Goal: Information Seeking & Learning: Learn about a topic

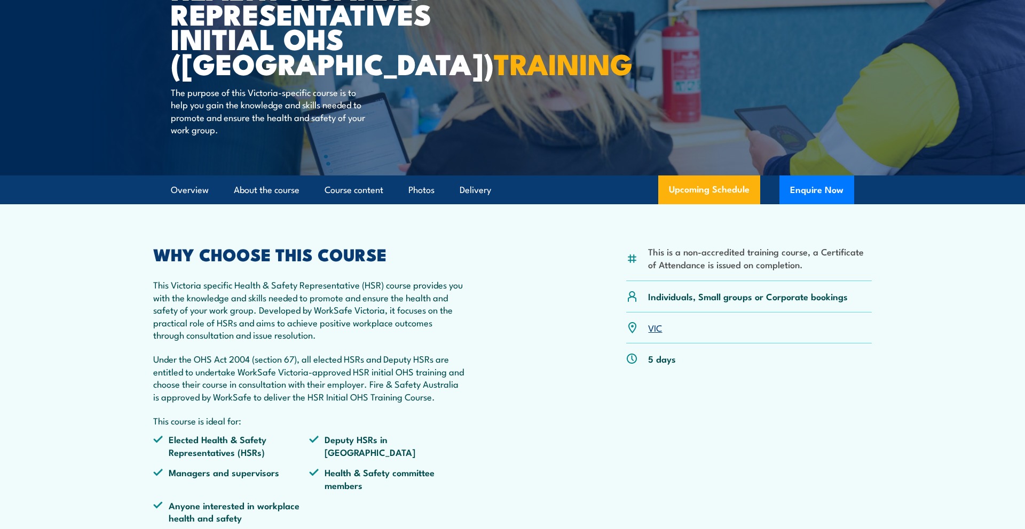
scroll to position [166, 0]
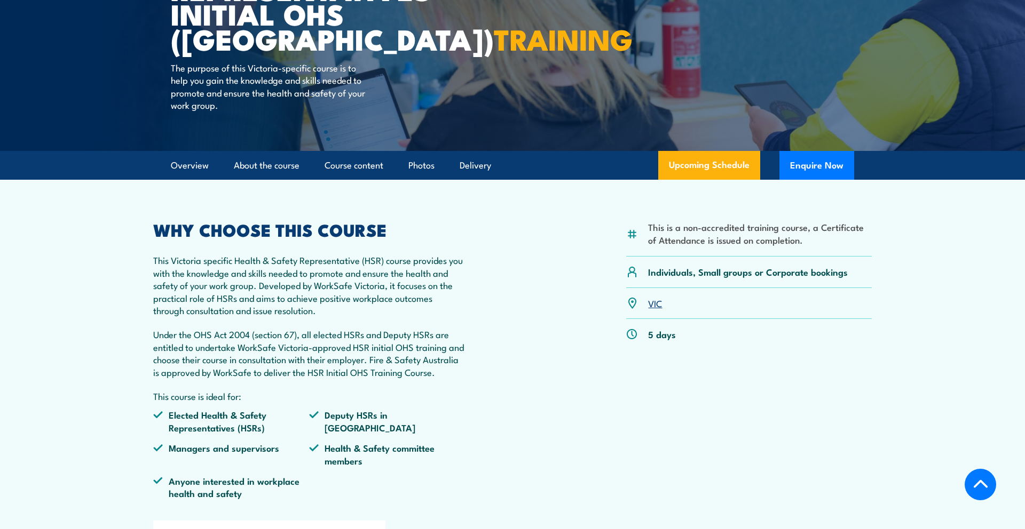
click at [456, 377] on p "Under the OHS Act 2004 (section 67), all elected HSRs and Deputy HSRs are entit…" at bounding box center [309, 353] width 312 height 50
click at [477, 400] on div "This is a non-accredited training course, a Certificate of Attendance is issued…" at bounding box center [512, 365] width 718 height 286
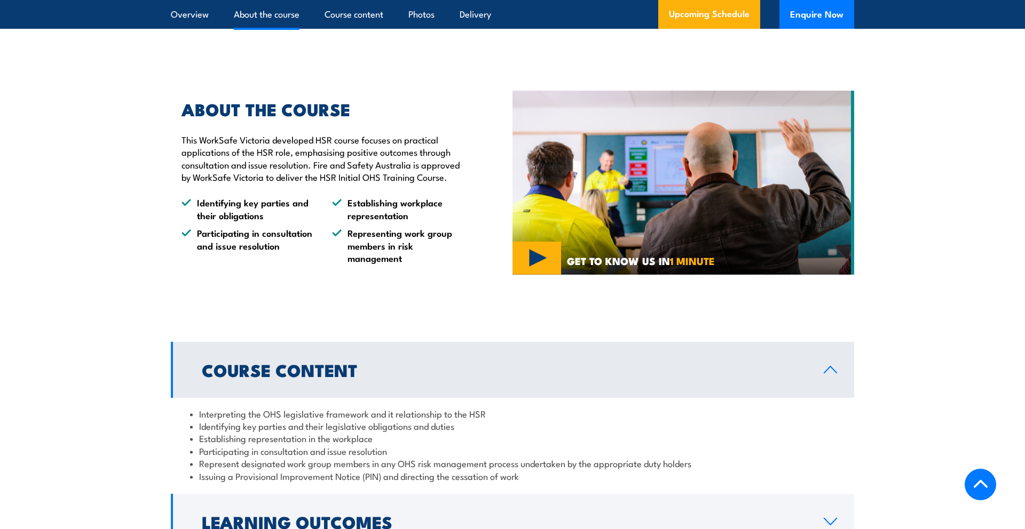
scroll to position [798, 0]
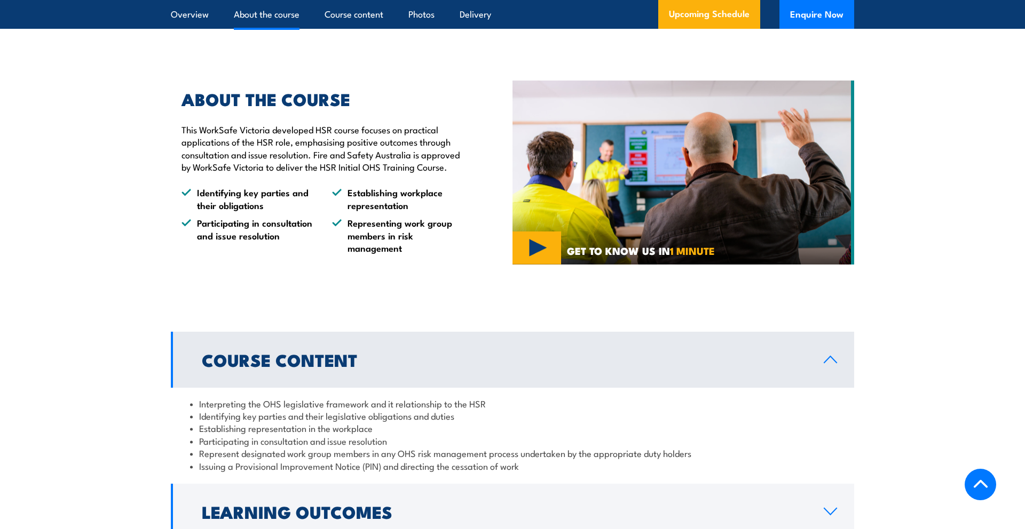
click at [483, 425] on li "Establishing representation in the workplace" at bounding box center [512, 428] width 645 height 12
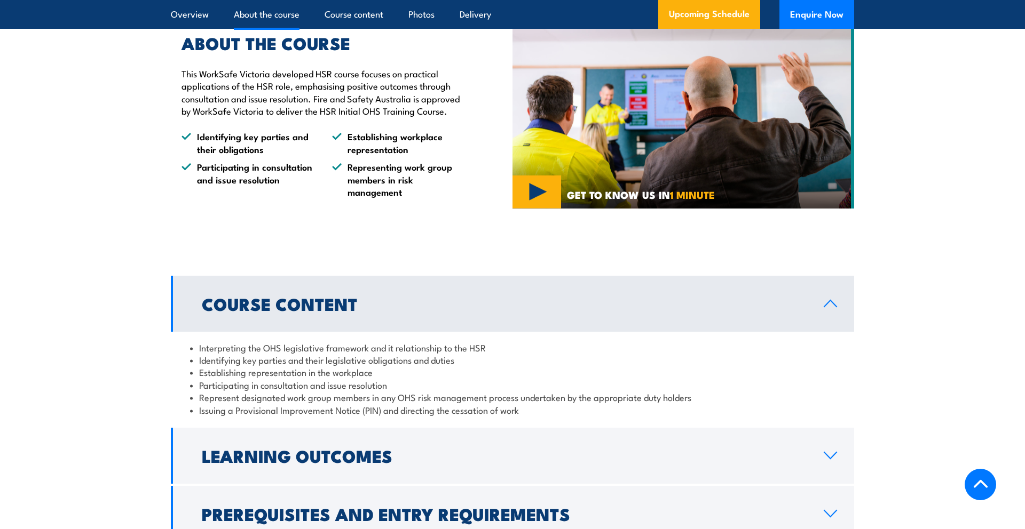
scroll to position [858, 0]
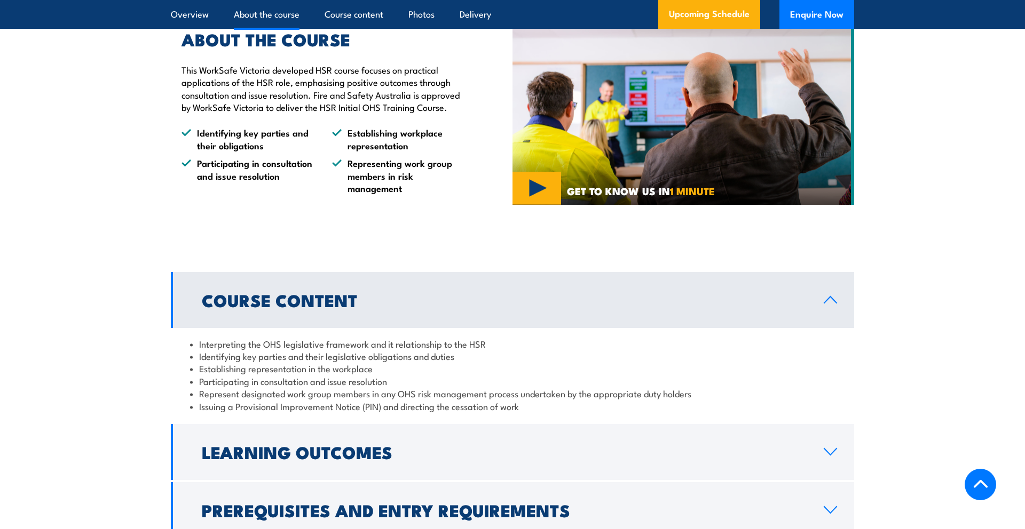
click at [400, 358] on li "Identifying key parties and their legislative obligations and duties" at bounding box center [512, 356] width 645 height 12
click at [265, 375] on li "Participating in consultation and issue resolution" at bounding box center [512, 381] width 645 height 12
click at [254, 386] on li "Participating in consultation and issue resolution" at bounding box center [512, 381] width 645 height 12
click at [278, 384] on li "Participating in consultation and issue resolution" at bounding box center [512, 381] width 645 height 12
click at [278, 393] on li "Represent designated work group members in any OHS risk management process unde…" at bounding box center [512, 393] width 645 height 12
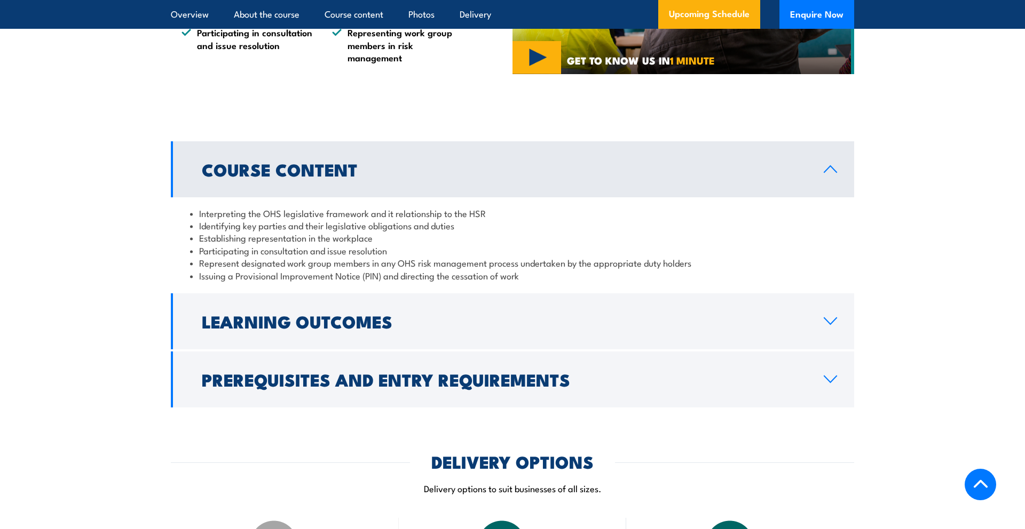
scroll to position [1003, 0]
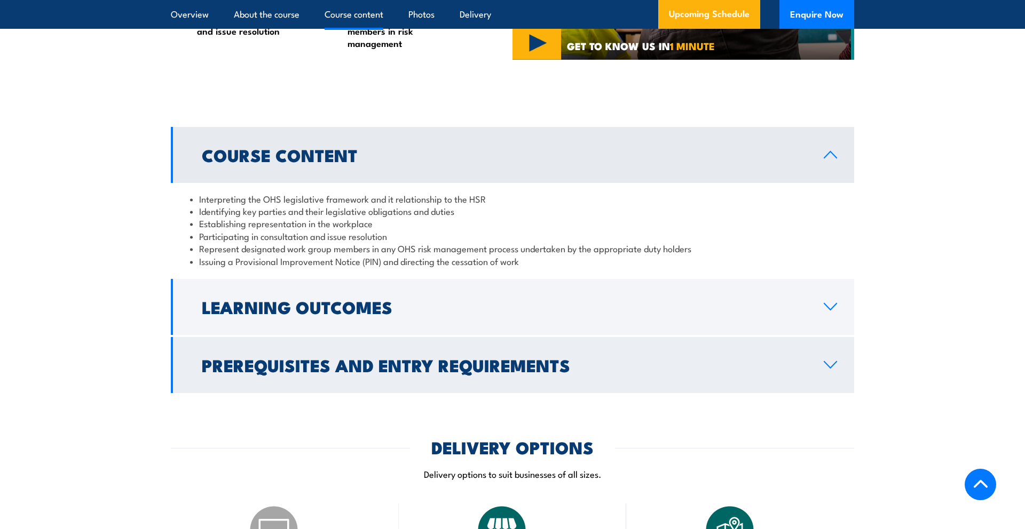
click at [294, 372] on h2 "Prerequisites and Entry Requirements" at bounding box center [504, 365] width 605 height 15
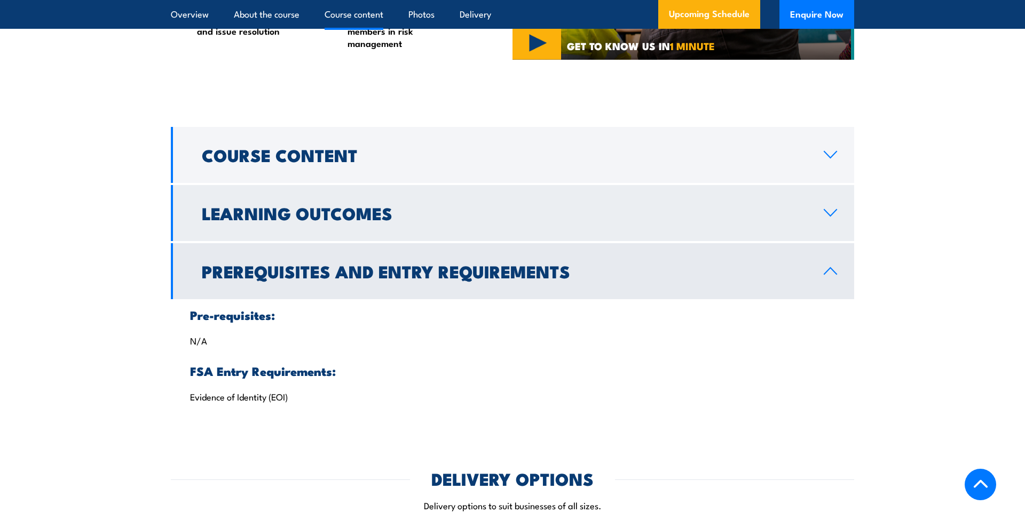
click at [353, 220] on h2 "Learning Outcomes" at bounding box center [504, 212] width 605 height 15
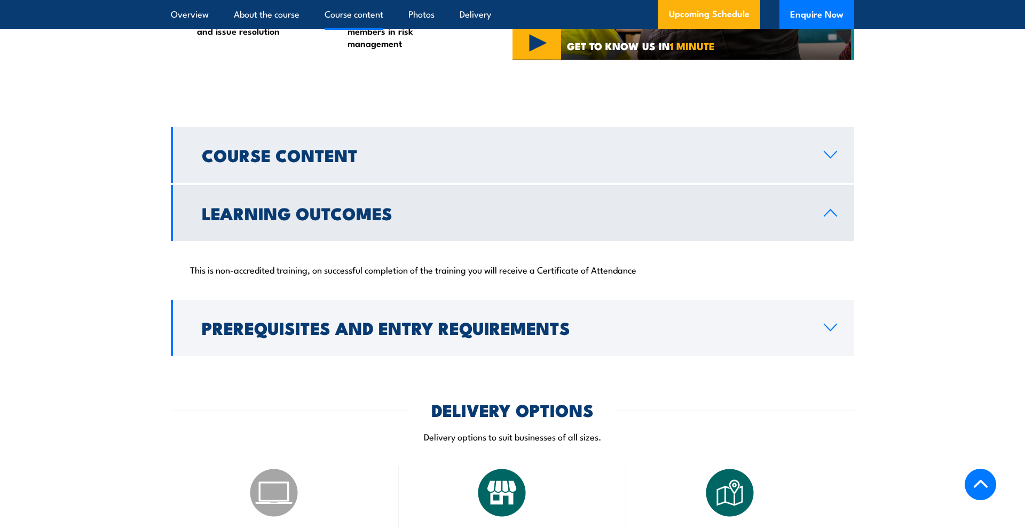
click at [359, 161] on h2 "Course Content" at bounding box center [504, 154] width 605 height 15
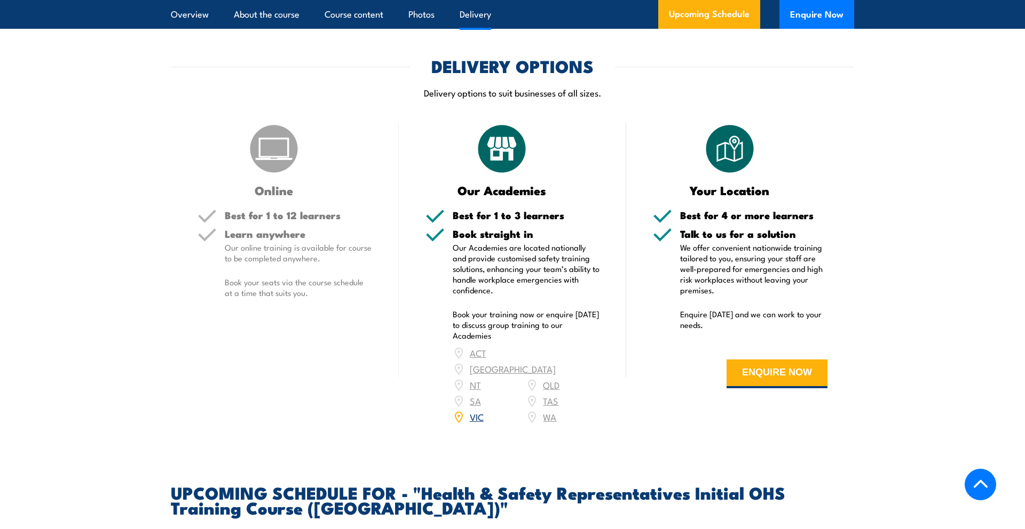
scroll to position [1393, 0]
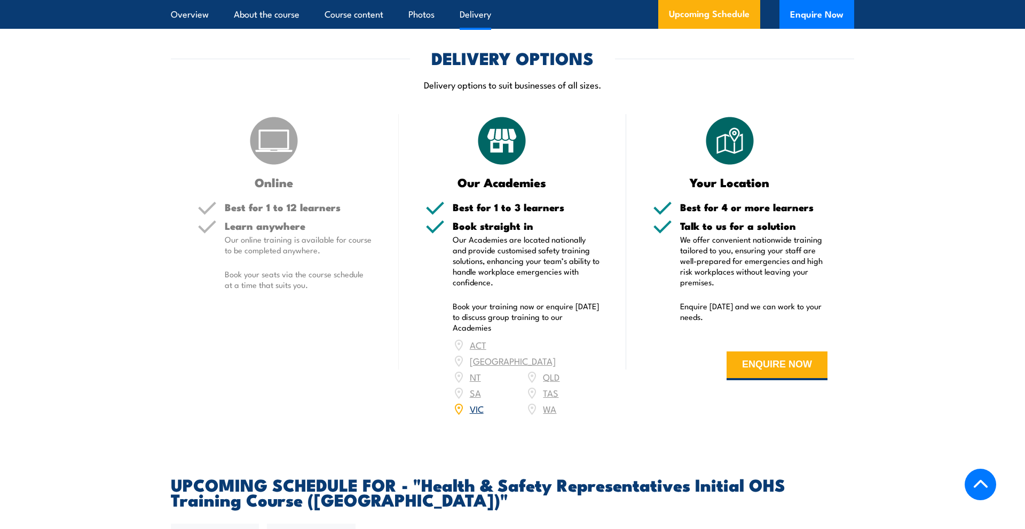
click at [339, 256] on div "Learn anywhere Our online training is available for course to be completed anyw…" at bounding box center [298, 264] width 147 height 87
click at [334, 275] on p "Book your seats via the course schedule at a time that suits you." at bounding box center [298, 279] width 147 height 21
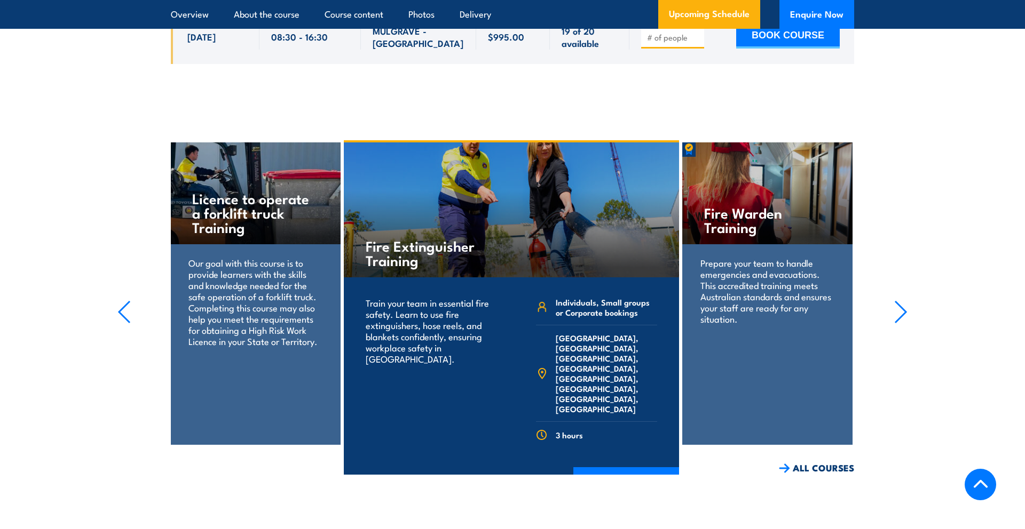
scroll to position [2213, 0]
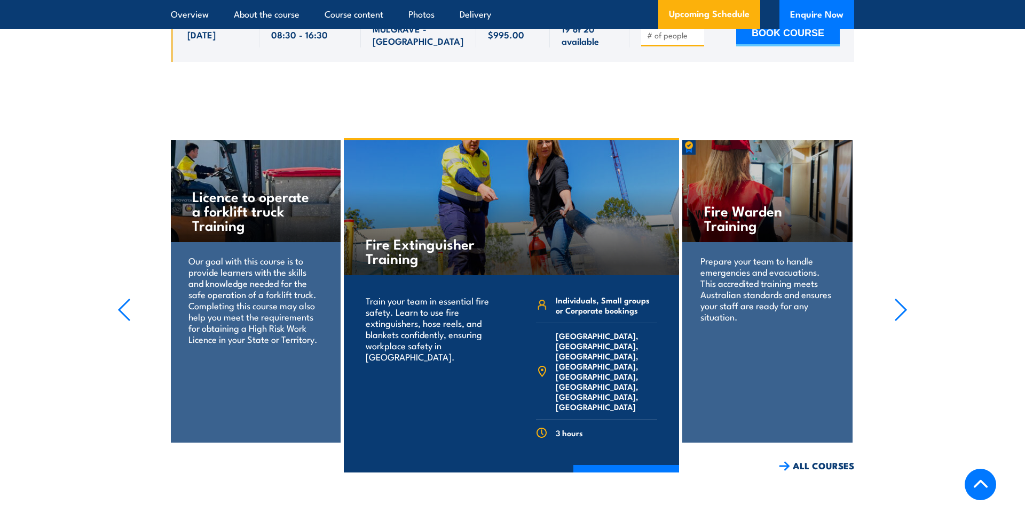
click at [905, 299] on icon "button" at bounding box center [900, 309] width 11 height 21
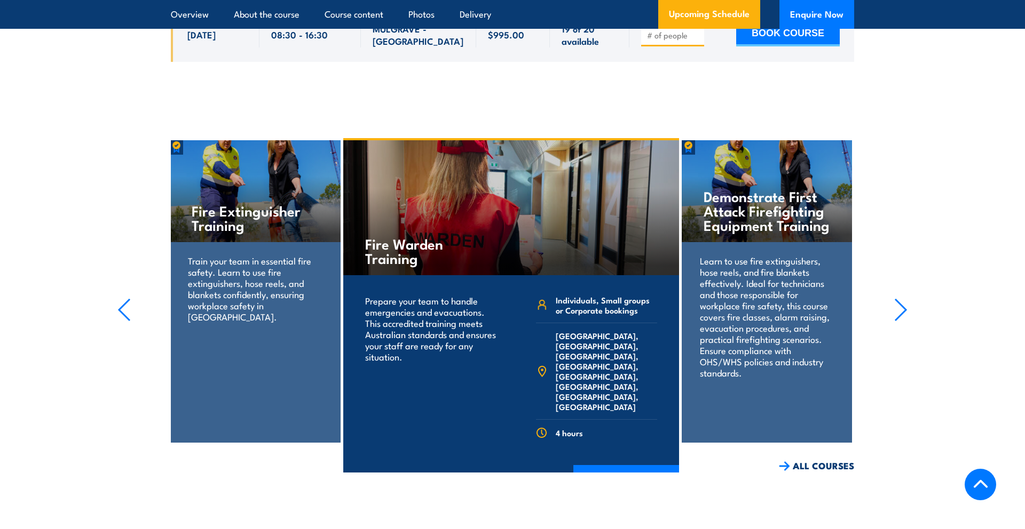
click at [905, 299] on icon "button" at bounding box center [900, 309] width 11 height 21
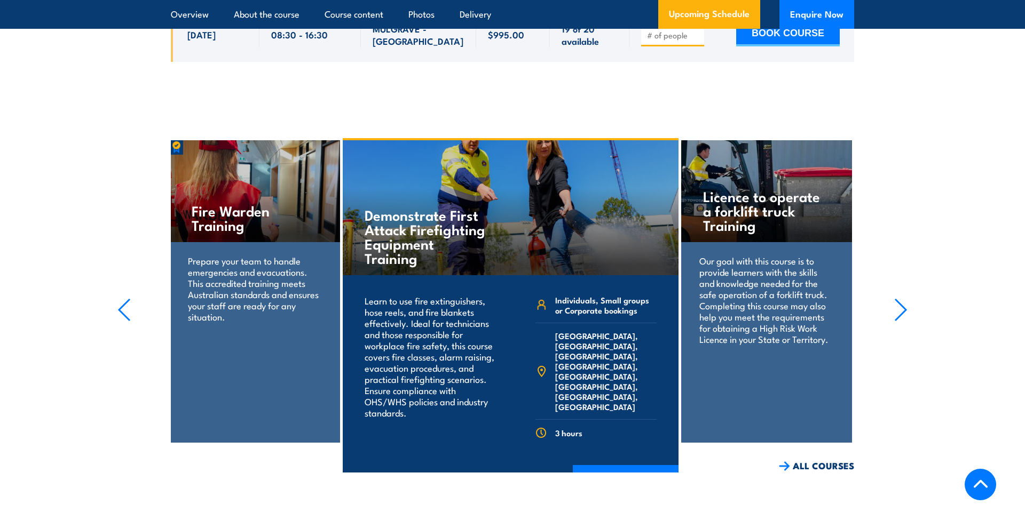
click at [905, 299] on icon "button" at bounding box center [900, 309] width 11 height 21
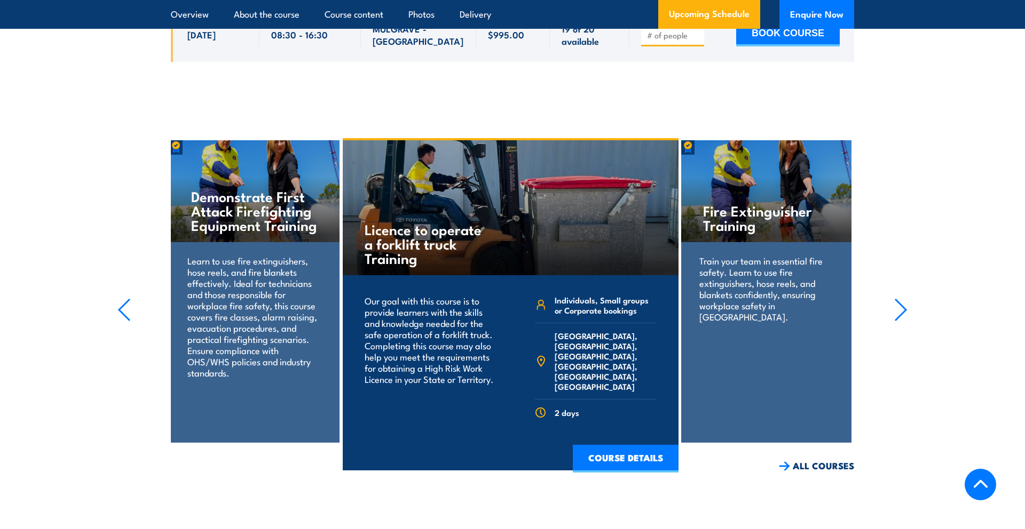
click at [905, 299] on icon "button" at bounding box center [900, 309] width 11 height 21
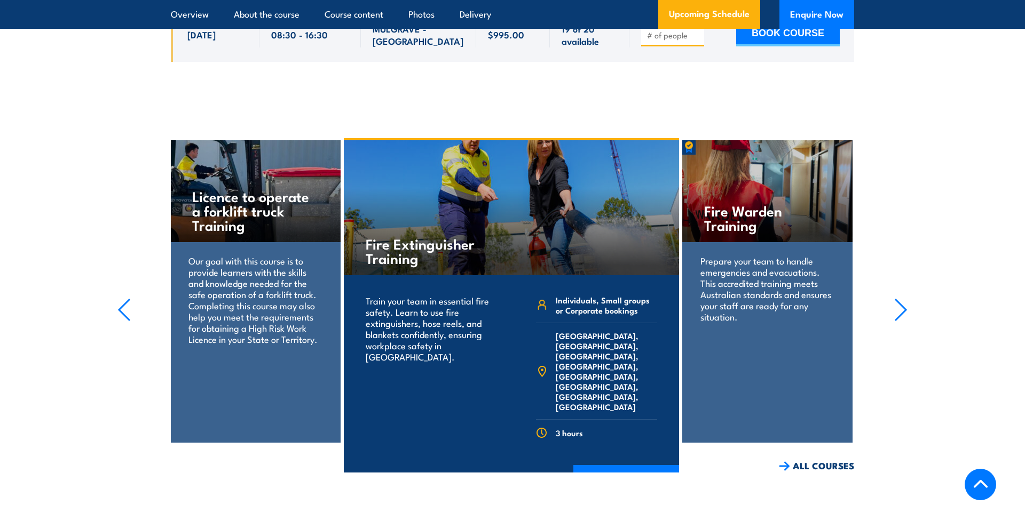
click at [905, 299] on icon "button" at bounding box center [900, 309] width 11 height 21
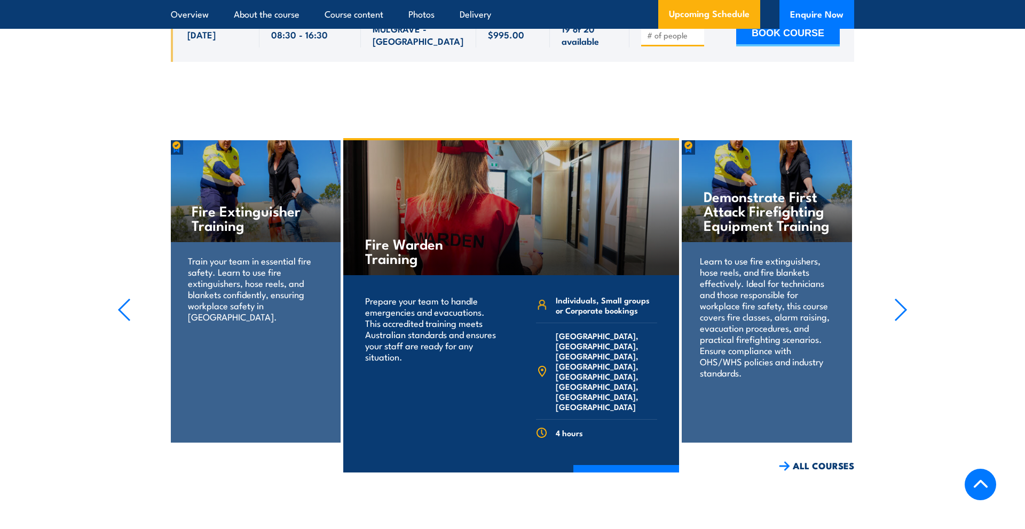
click at [905, 299] on icon "button" at bounding box center [900, 309] width 11 height 21
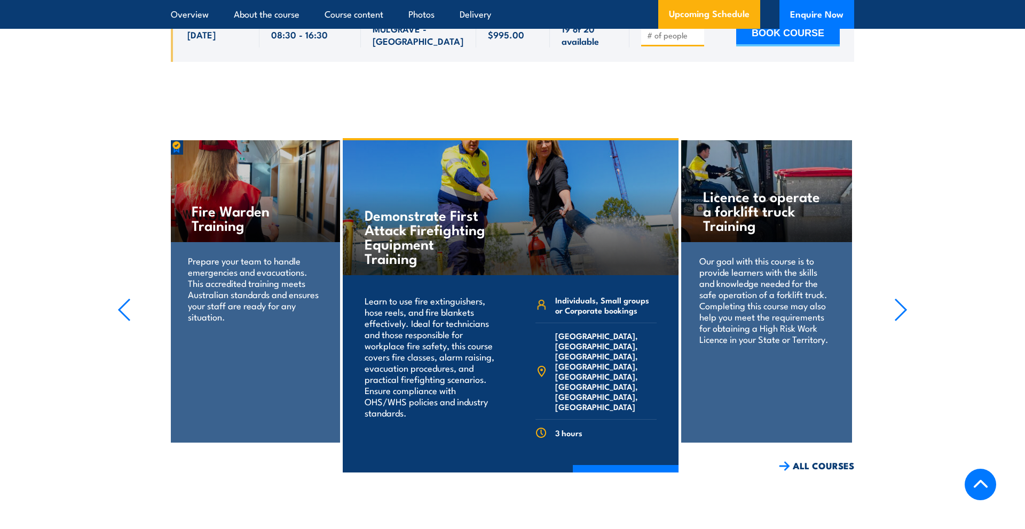
click at [905, 299] on icon "button" at bounding box center [900, 309] width 11 height 21
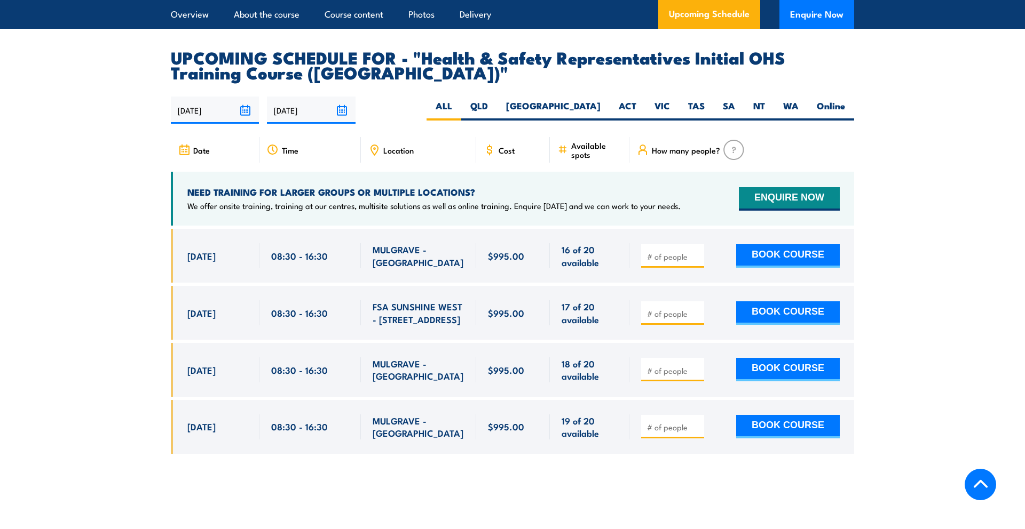
scroll to position [1821, 0]
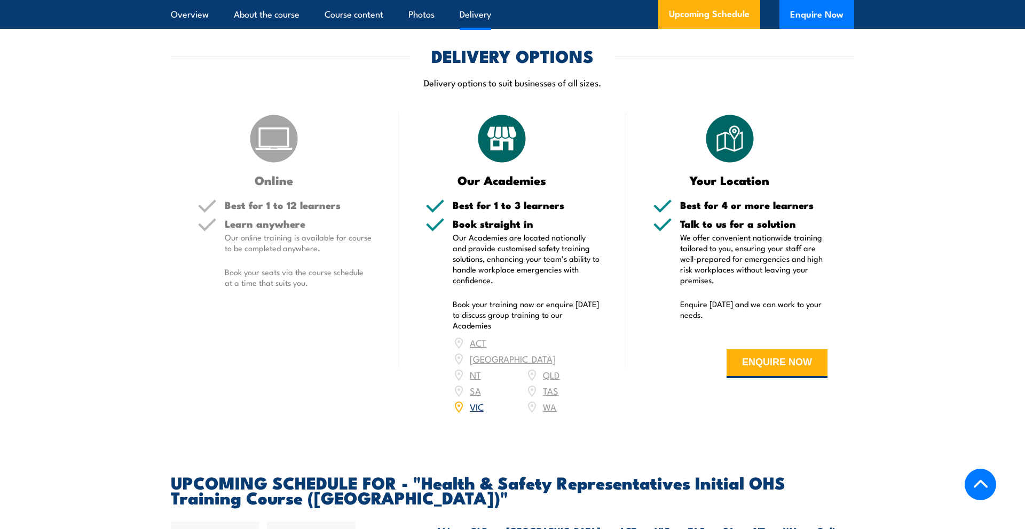
scroll to position [1329, 0]
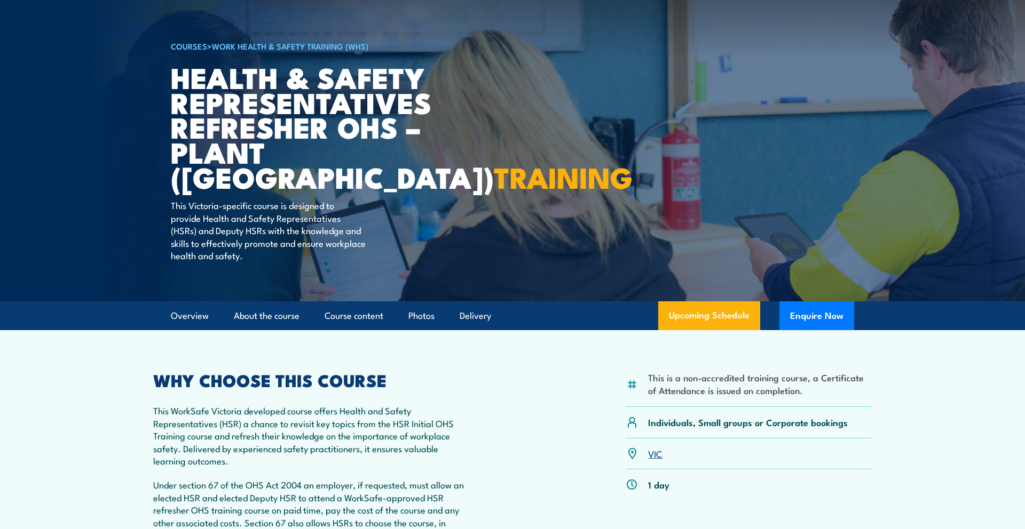
scroll to position [87, 0]
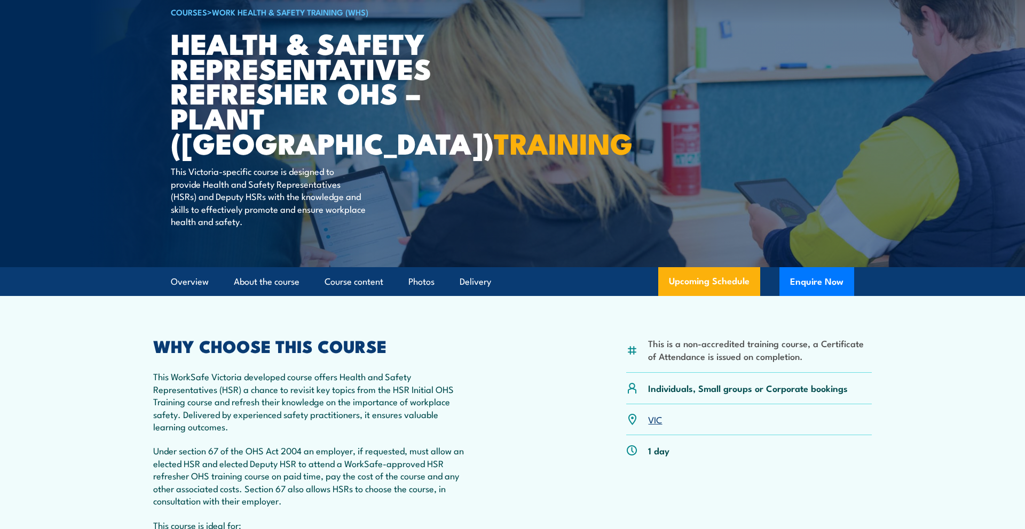
click at [475, 427] on div "This is a non-accredited training course, a Certificate of Attendance is issued…" at bounding box center [512, 481] width 718 height 286
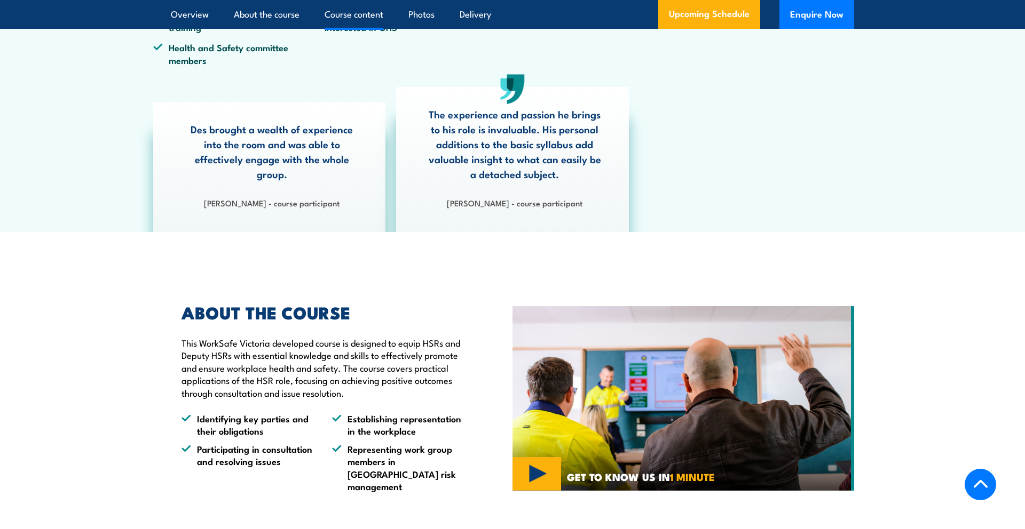
scroll to position [430, 0]
